Goal: Check status: Check status

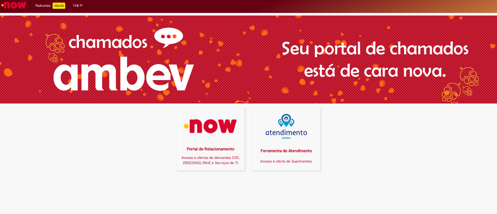
click at [211, 132] on img at bounding box center [210, 126] width 61 height 25
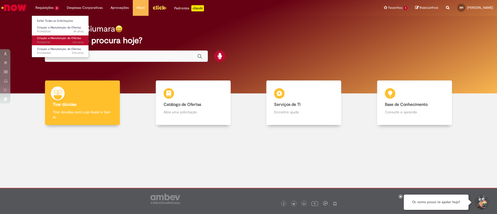
click at [48, 40] on span "13d atrás 13 dias atrás R13420701" at bounding box center [60, 42] width 47 height 4
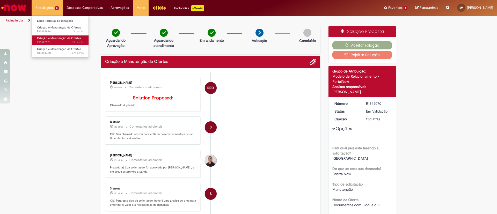
click at [49, 38] on span "Criação e Manutenção de Ofertas" at bounding box center [59, 38] width 44 height 4
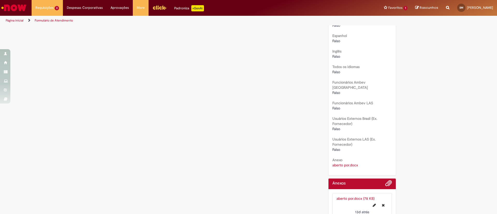
scroll to position [324, 0]
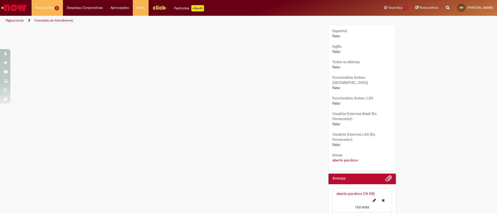
click at [358, 191] on link "aberto por.docx (78 KB)" at bounding box center [356, 193] width 38 height 5
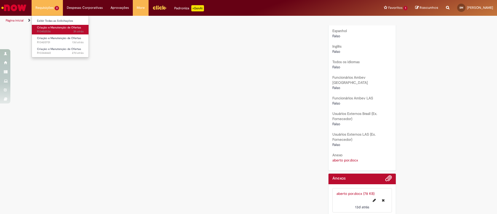
click at [45, 31] on span "3h atrás 3 horas atrás R13452536" at bounding box center [60, 32] width 47 height 4
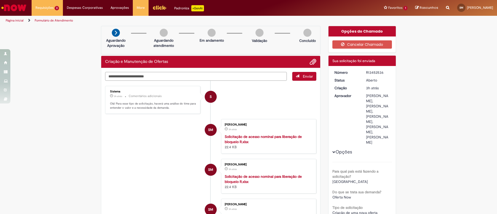
click at [138, 73] on textarea "Digite sua mensagem aqui..." at bounding box center [196, 76] width 182 height 9
type textarea "**********"
click at [298, 77] on button "Enviar" at bounding box center [304, 76] width 24 height 9
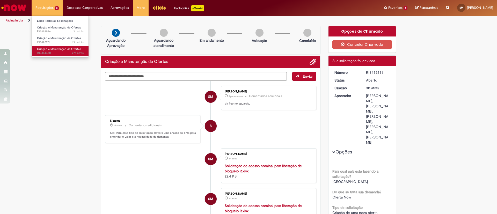
click at [44, 51] on span "27d atrás 27 dias atrás R13344460" at bounding box center [60, 53] width 47 height 4
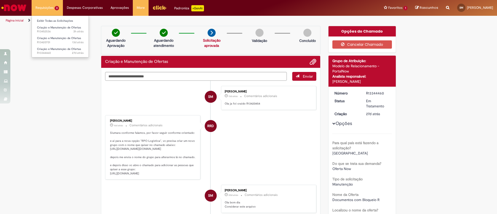
click at [45, 10] on li "Requisições 3 Exibir Todas as Solicitações Criação e Manutenção de Ofertas 3h a…" at bounding box center [47, 8] width 31 height 16
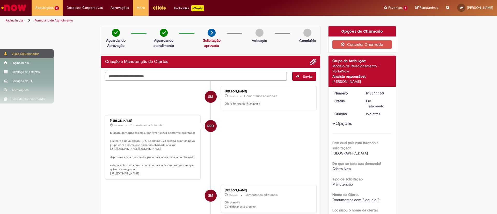
click at [21, 53] on div "Visão Solucionador" at bounding box center [27, 53] width 54 height 9
